Goal: Information Seeking & Learning: Compare options

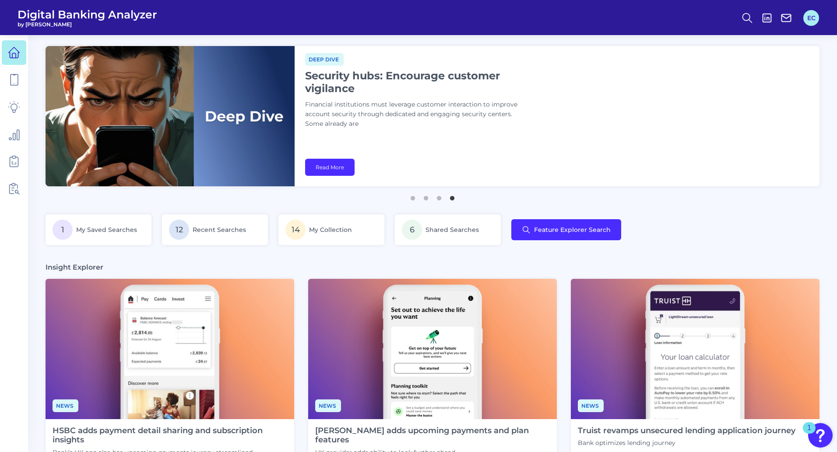
click at [810, 21] on button "EC" at bounding box center [812, 18] width 16 height 16
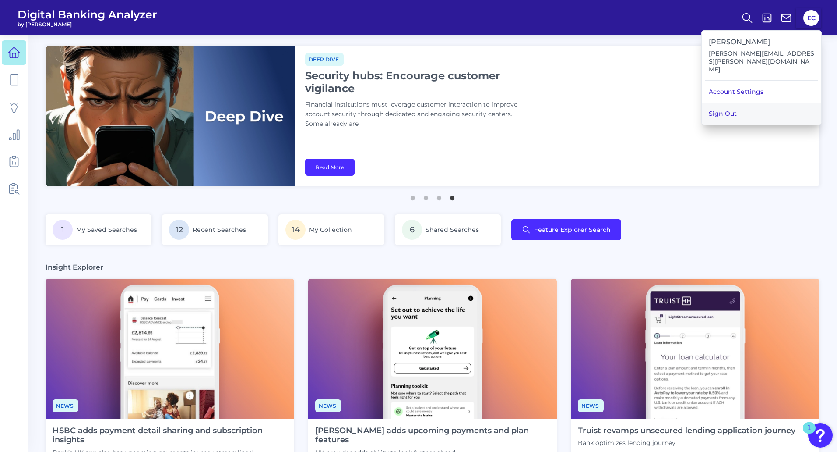
click at [732, 102] on button "Sign Out" at bounding box center [762, 113] width 120 height 22
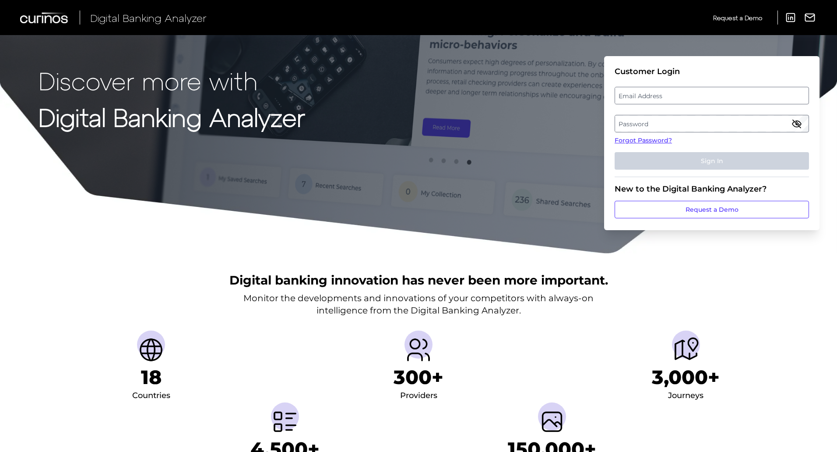
click at [630, 97] on label "Email Address" at bounding box center [711, 96] width 193 height 16
click at [630, 97] on input "email" at bounding box center [712, 96] width 194 height 18
type input "e"
type input "[PERSON_NAME][EMAIL_ADDRESS][PERSON_NAME][DOMAIN_NAME]"
click at [634, 124] on label "Password" at bounding box center [711, 124] width 193 height 16
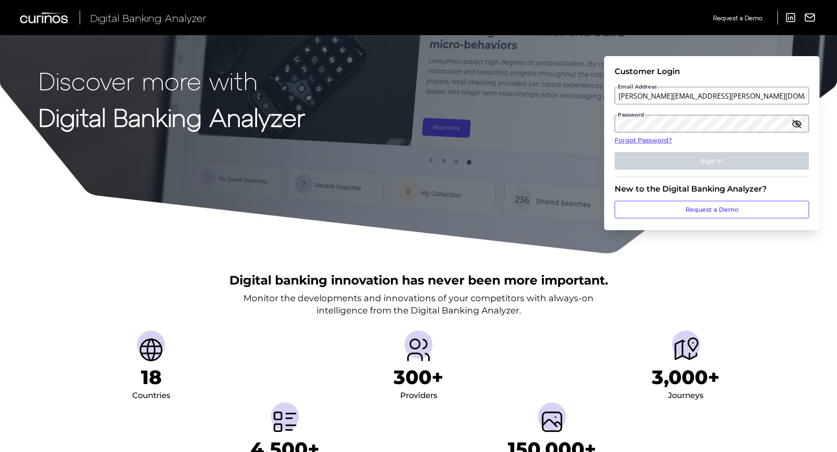
click at [652, 116] on fieldset "Customer Login Email Address [PERSON_NAME][EMAIL_ADDRESS][PERSON_NAME][DOMAIN_N…" at bounding box center [712, 122] width 194 height 110
click at [615, 152] on button "Sign In" at bounding box center [712, 161] width 194 height 18
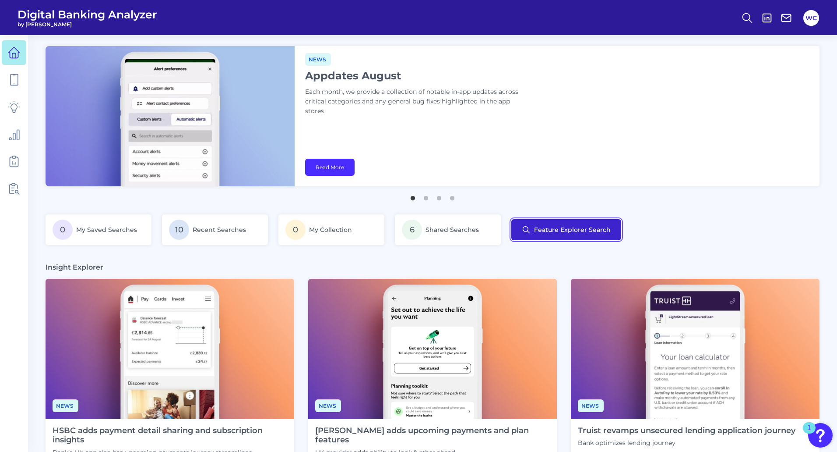
click at [577, 228] on button "Feature Explorer Search" at bounding box center [567, 229] width 110 height 21
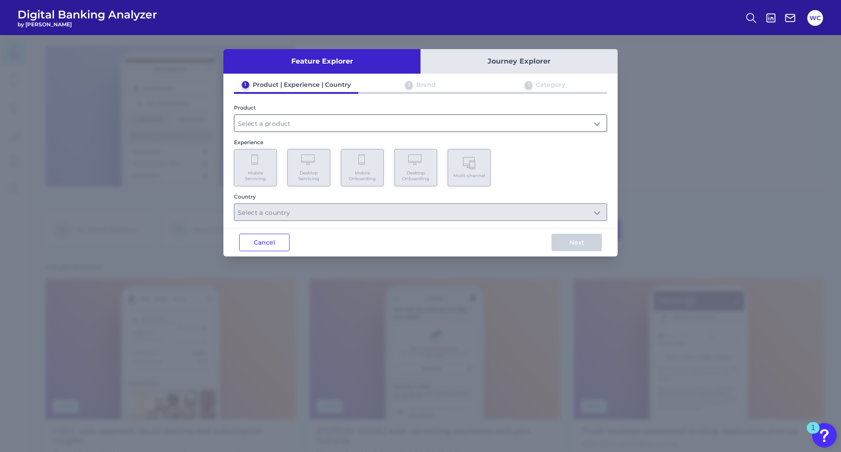
click at [296, 125] on input "text" at bounding box center [420, 123] width 372 height 17
click at [295, 137] on li "Checking / Current Account" at bounding box center [420, 144] width 372 height 20
type input "Checking / Current Account"
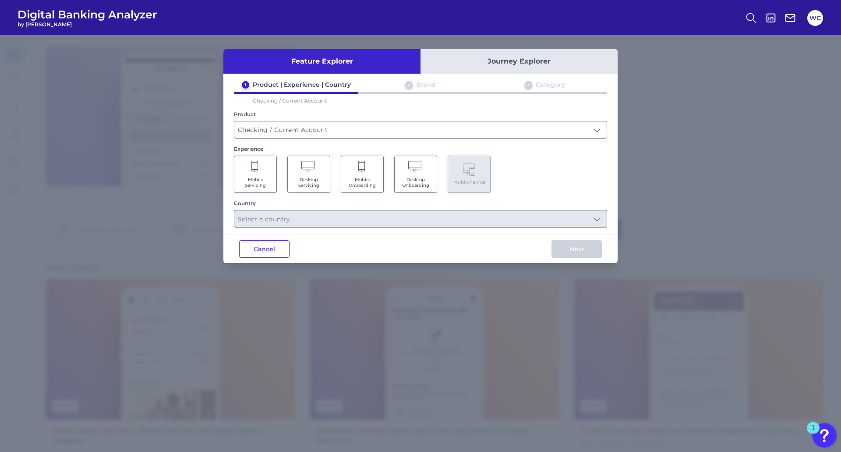
click at [254, 181] on span "Mobile Servicing" at bounding box center [255, 181] width 33 height 11
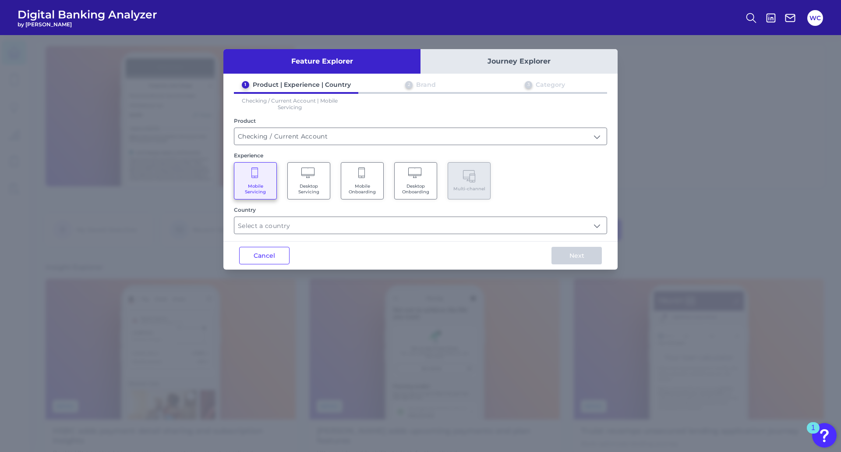
click at [388, 215] on div "Country" at bounding box center [420, 220] width 373 height 28
click at [298, 220] on input "text" at bounding box center [420, 225] width 372 height 17
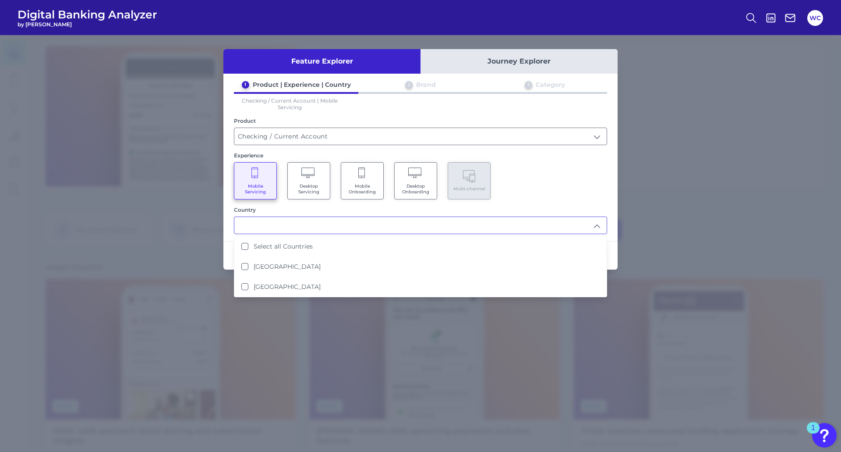
drag, startPoint x: 274, startPoint y: 261, endPoint x: 410, endPoint y: 231, distance: 139.1
click at [275, 261] on li "[GEOGRAPHIC_DATA]" at bounding box center [420, 266] width 372 height 20
type input "[GEOGRAPHIC_DATA]"
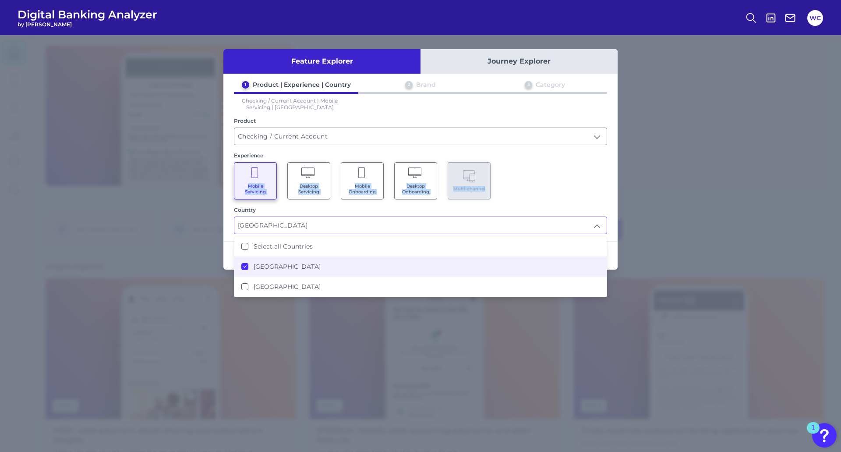
drag, startPoint x: 572, startPoint y: 159, endPoint x: 618, endPoint y: 259, distance: 110.1
click at [572, 160] on div "Experience Mobile Servicing Desktop Servicing Mobile Onboarding Desktop Onboard…" at bounding box center [420, 175] width 373 height 47
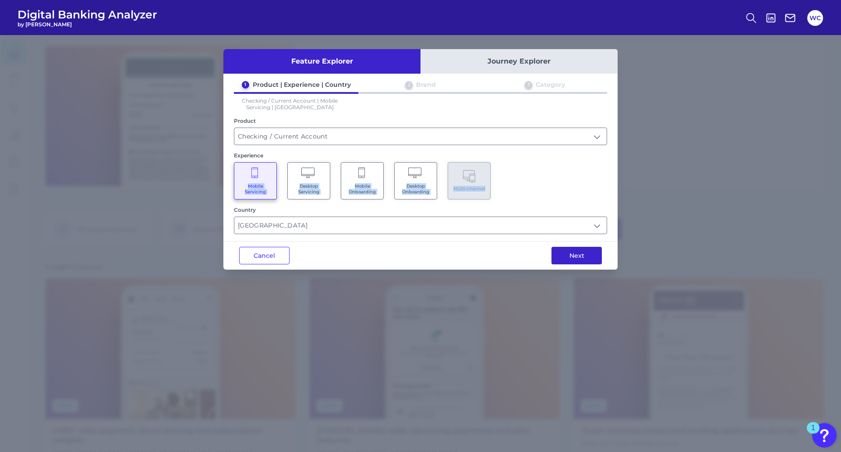
click at [582, 253] on button "Next" at bounding box center [576, 256] width 50 height 18
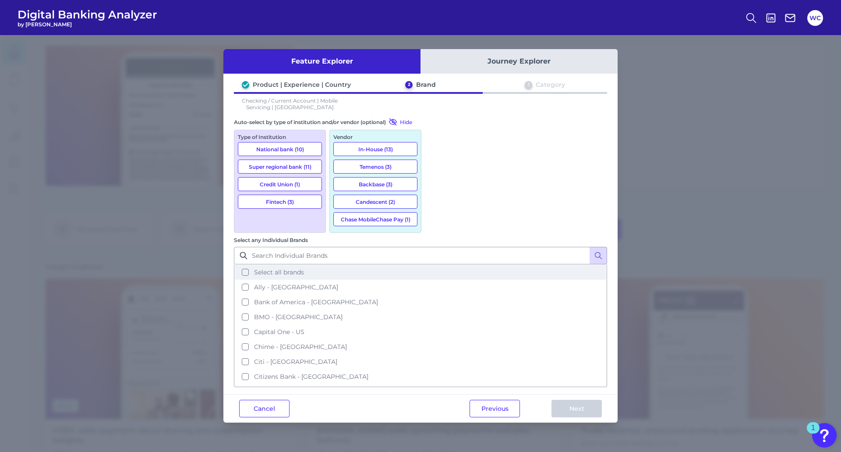
click at [304, 268] on span "Select all brands" at bounding box center [279, 272] width 50 height 8
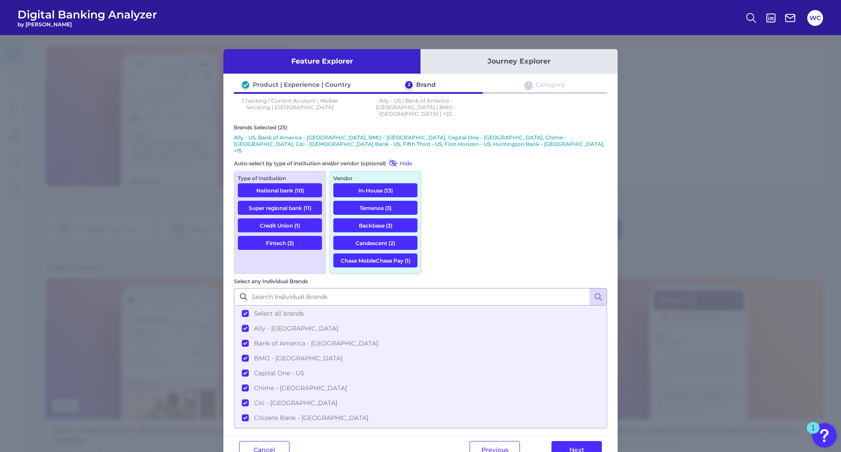
click at [582, 441] on button "Next" at bounding box center [576, 450] width 50 height 18
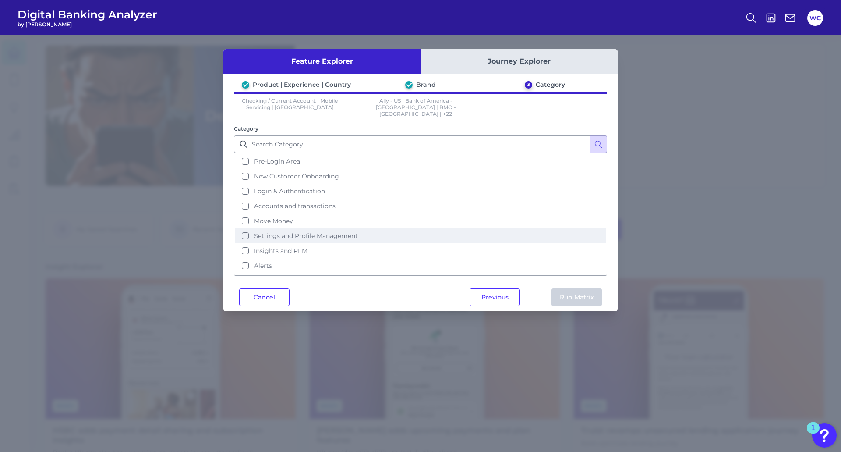
scroll to position [0, 0]
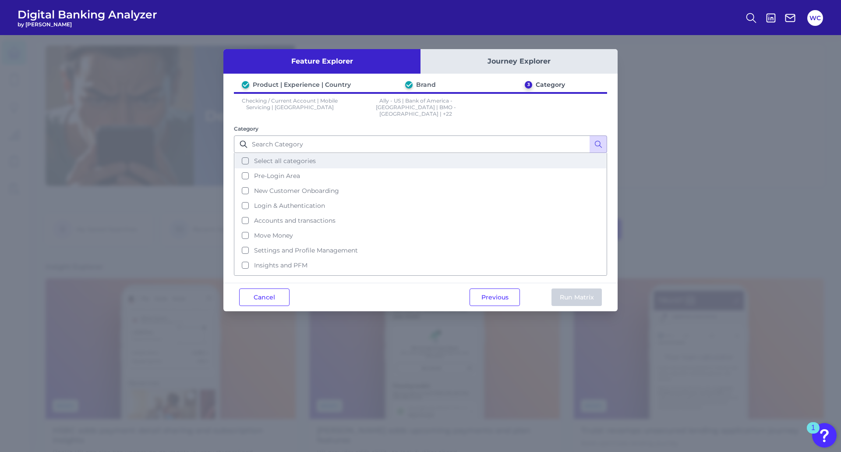
click at [299, 157] on span "Select all categories" at bounding box center [285, 161] width 62 height 8
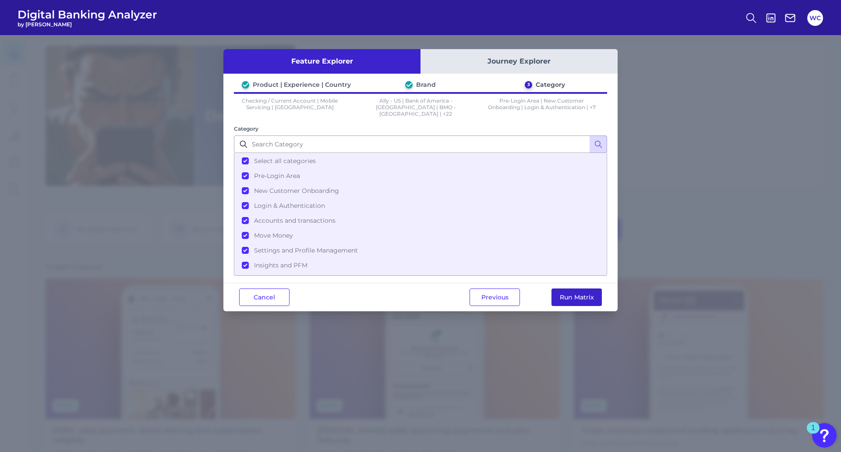
click at [579, 291] on button "Run Matrix" at bounding box center [576, 297] width 50 height 18
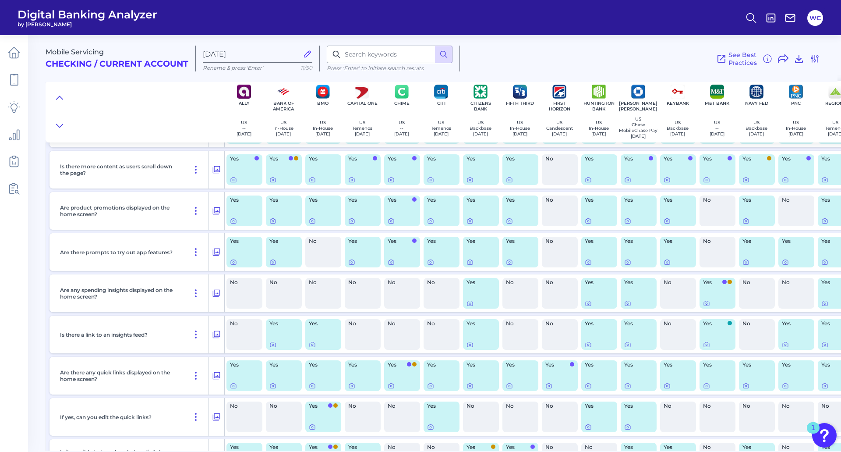
scroll to position [1708, 0]
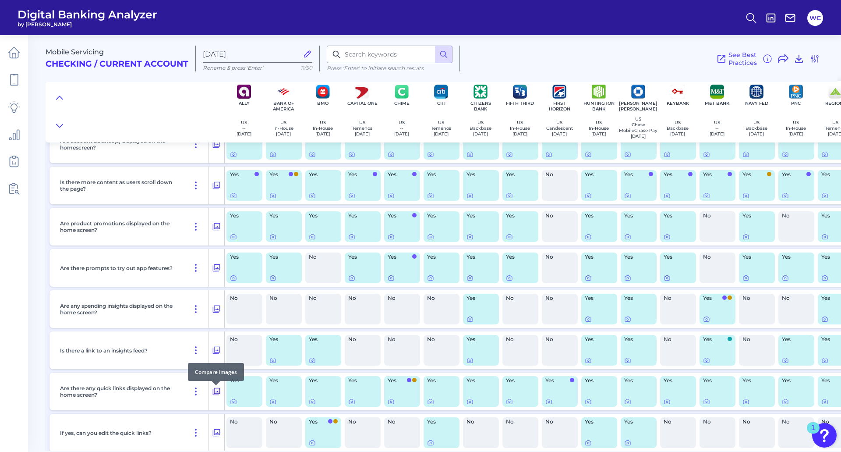
click at [218, 393] on icon at bounding box center [216, 391] width 9 height 11
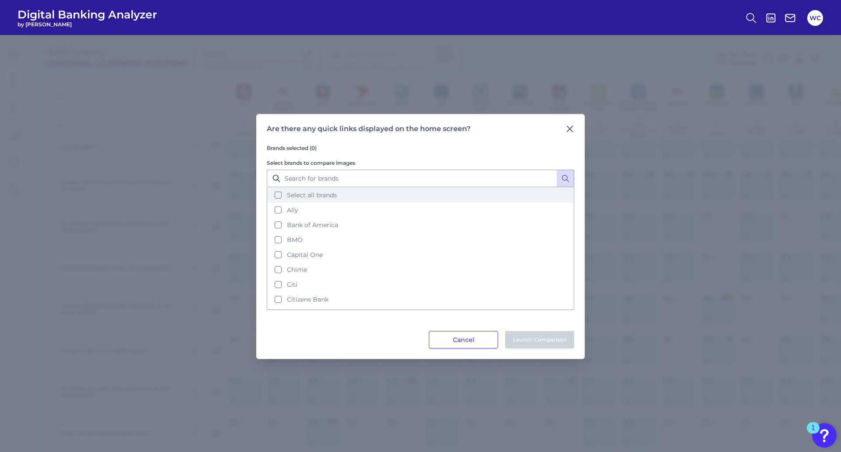
click at [294, 197] on span "Select all brands" at bounding box center [312, 195] width 50 height 8
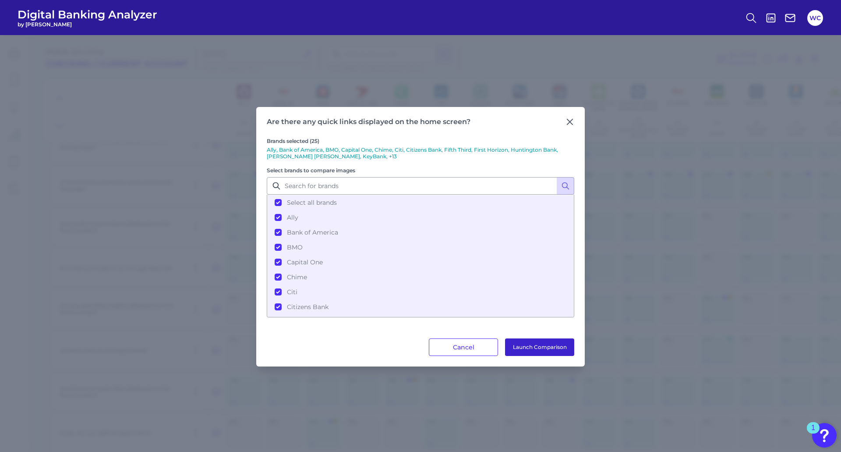
click at [535, 346] on button "Launch Comparison" at bounding box center [539, 347] width 69 height 18
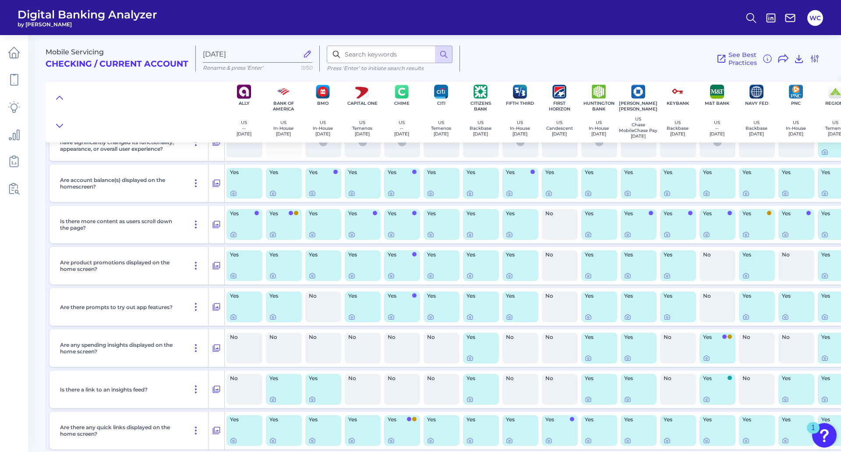
scroll to position [1620, 0]
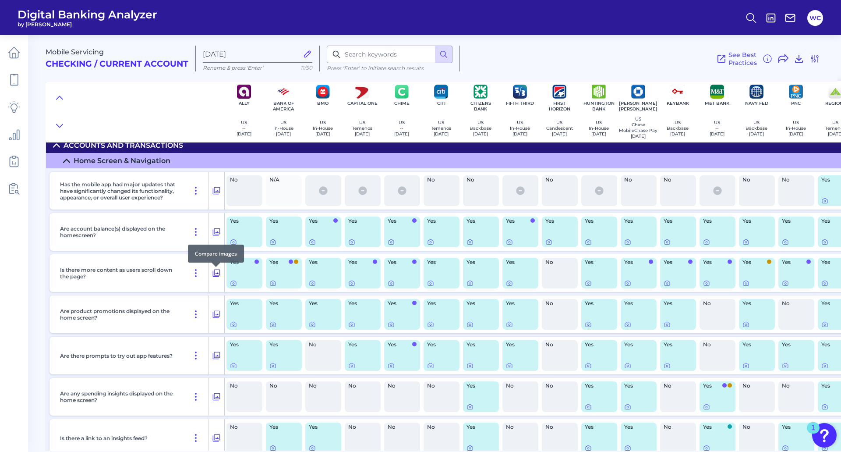
click at [213, 277] on icon at bounding box center [216, 272] width 7 height 7
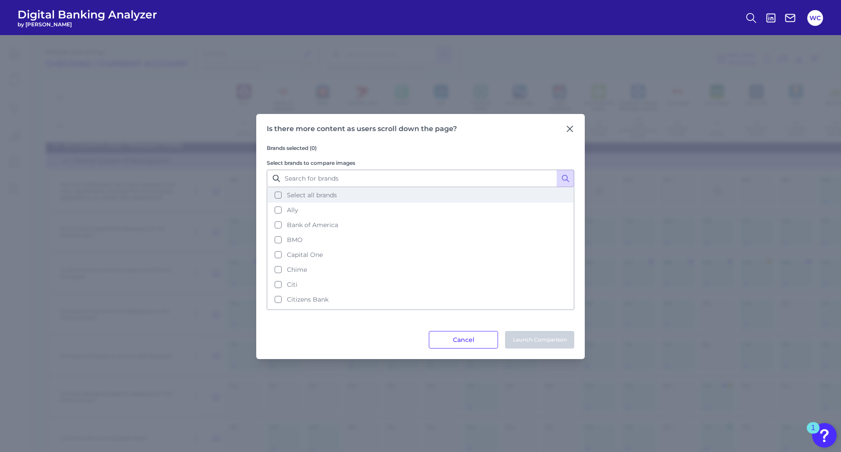
click at [322, 195] on span "Select all brands" at bounding box center [312, 195] width 50 height 8
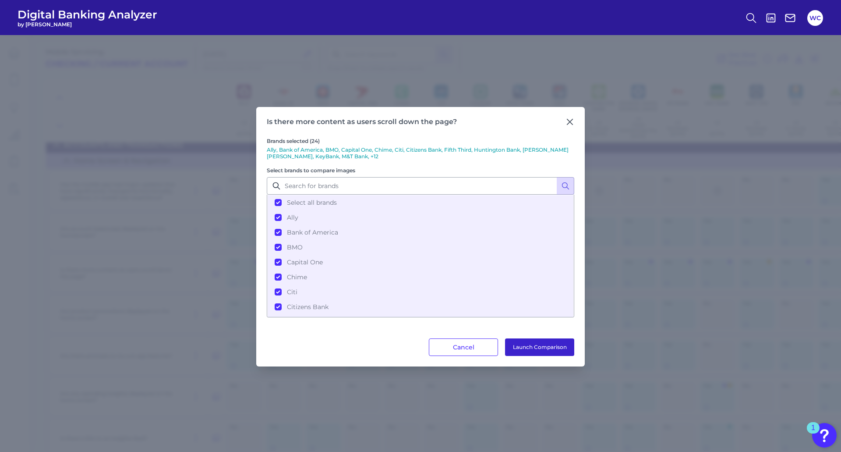
click at [550, 351] on button "Launch Comparison" at bounding box center [539, 347] width 69 height 18
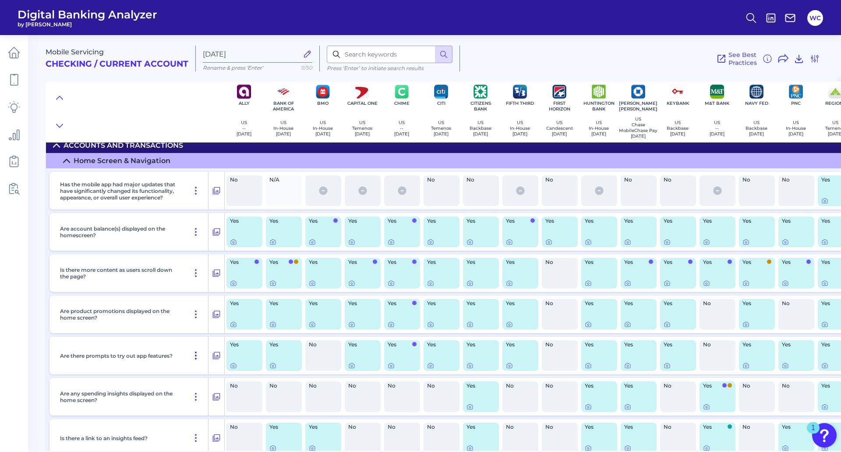
click at [196, 360] on icon at bounding box center [196, 355] width 11 height 11
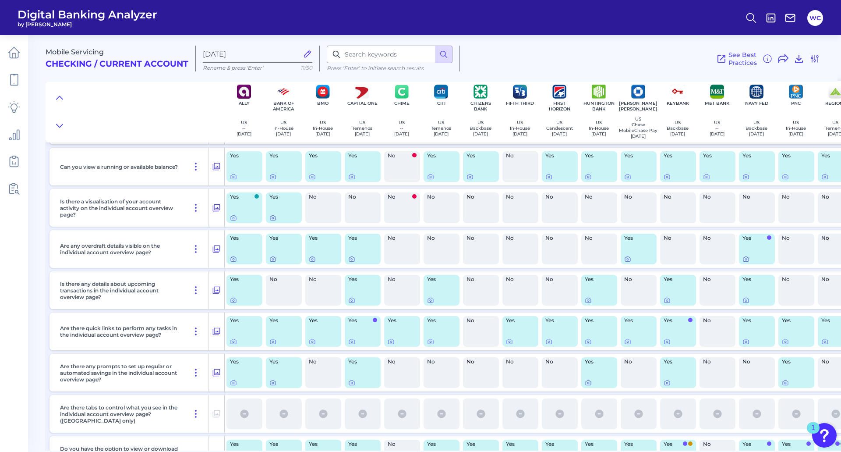
scroll to position [2234, 0]
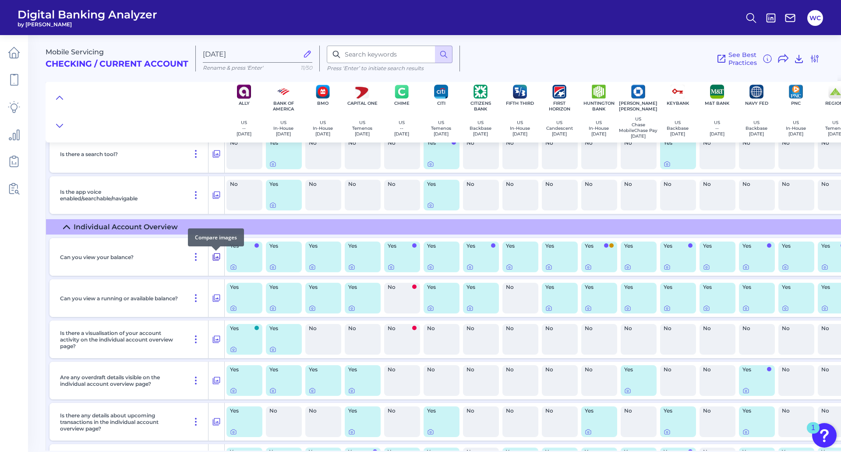
click at [219, 261] on icon at bounding box center [216, 256] width 9 height 11
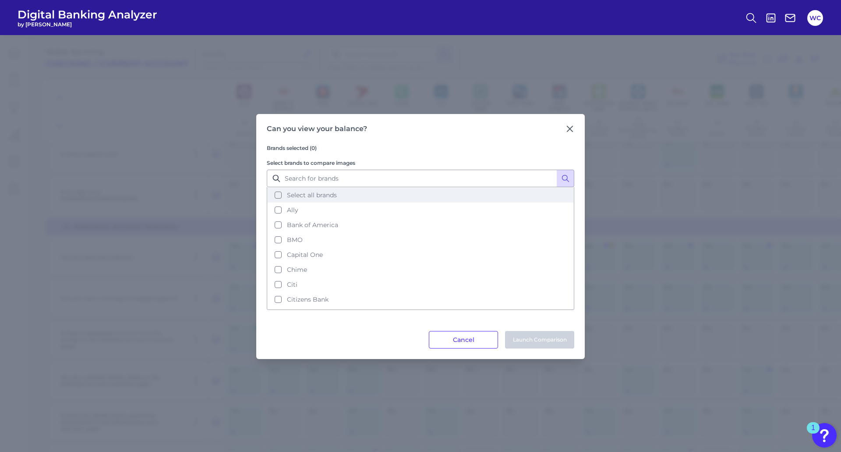
click at [318, 194] on span "Select all brands" at bounding box center [312, 195] width 50 height 8
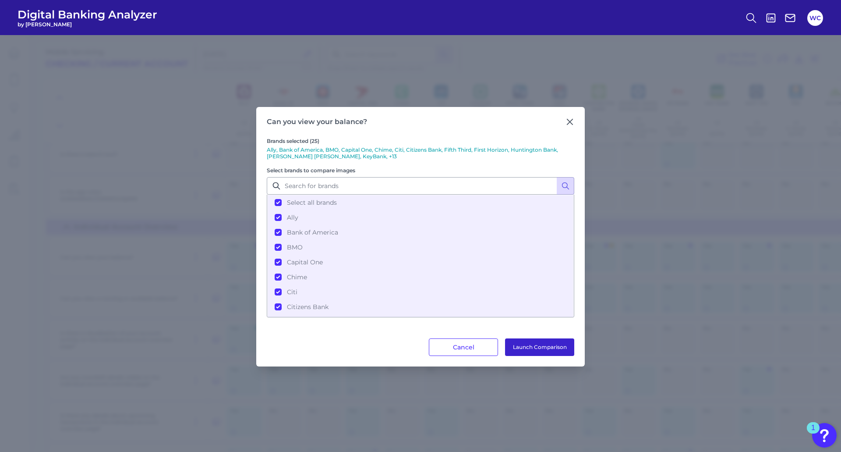
click at [538, 343] on button "Launch Comparison" at bounding box center [539, 347] width 69 height 18
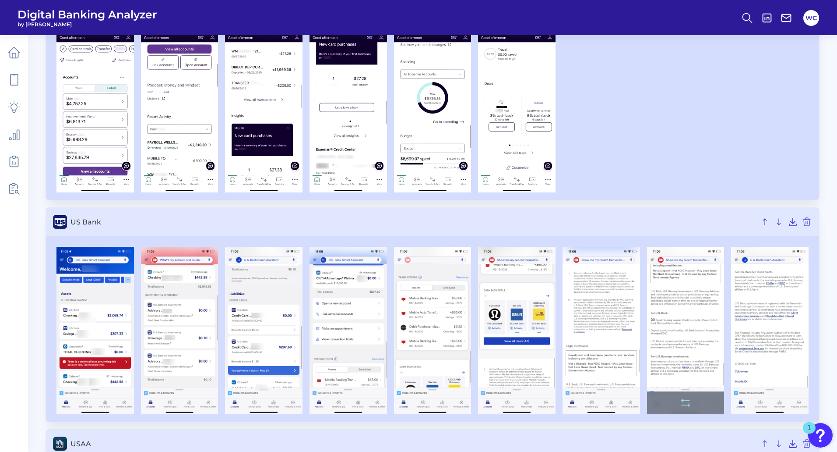
scroll to position [4117, 0]
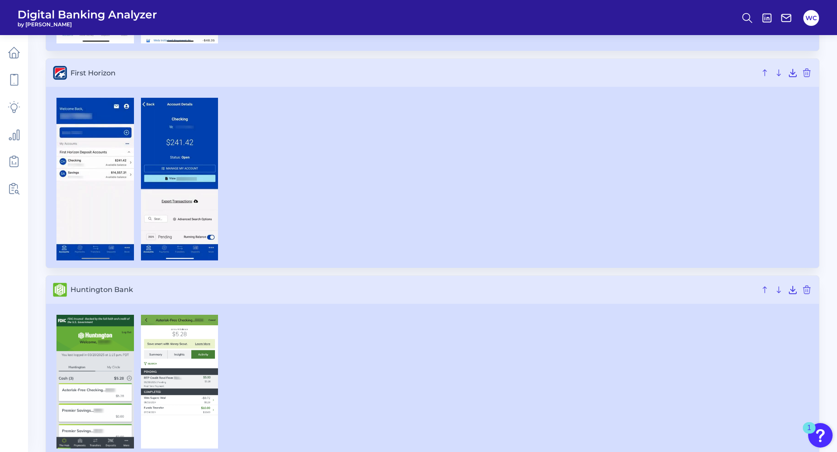
scroll to position [1839, 0]
